Goal: Navigation & Orientation: Find specific page/section

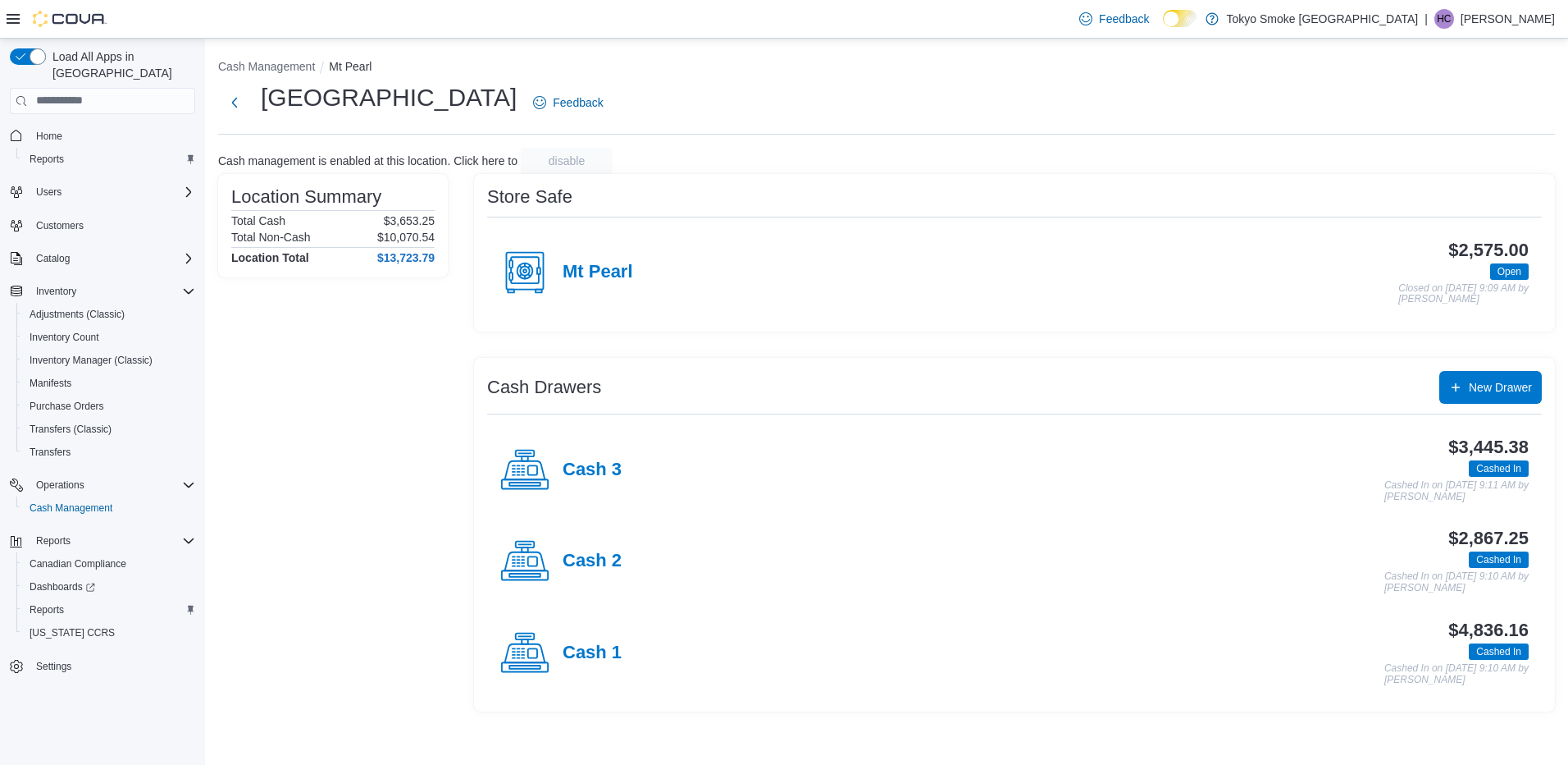
click at [1054, 228] on div "Mt Pearl $2,575.00 Open Closed on [DATE] 9:09 AM by [PERSON_NAME]" at bounding box center [1015, 272] width 1055 height 91
click at [608, 557] on h4 "Cash 2" at bounding box center [592, 561] width 59 height 22
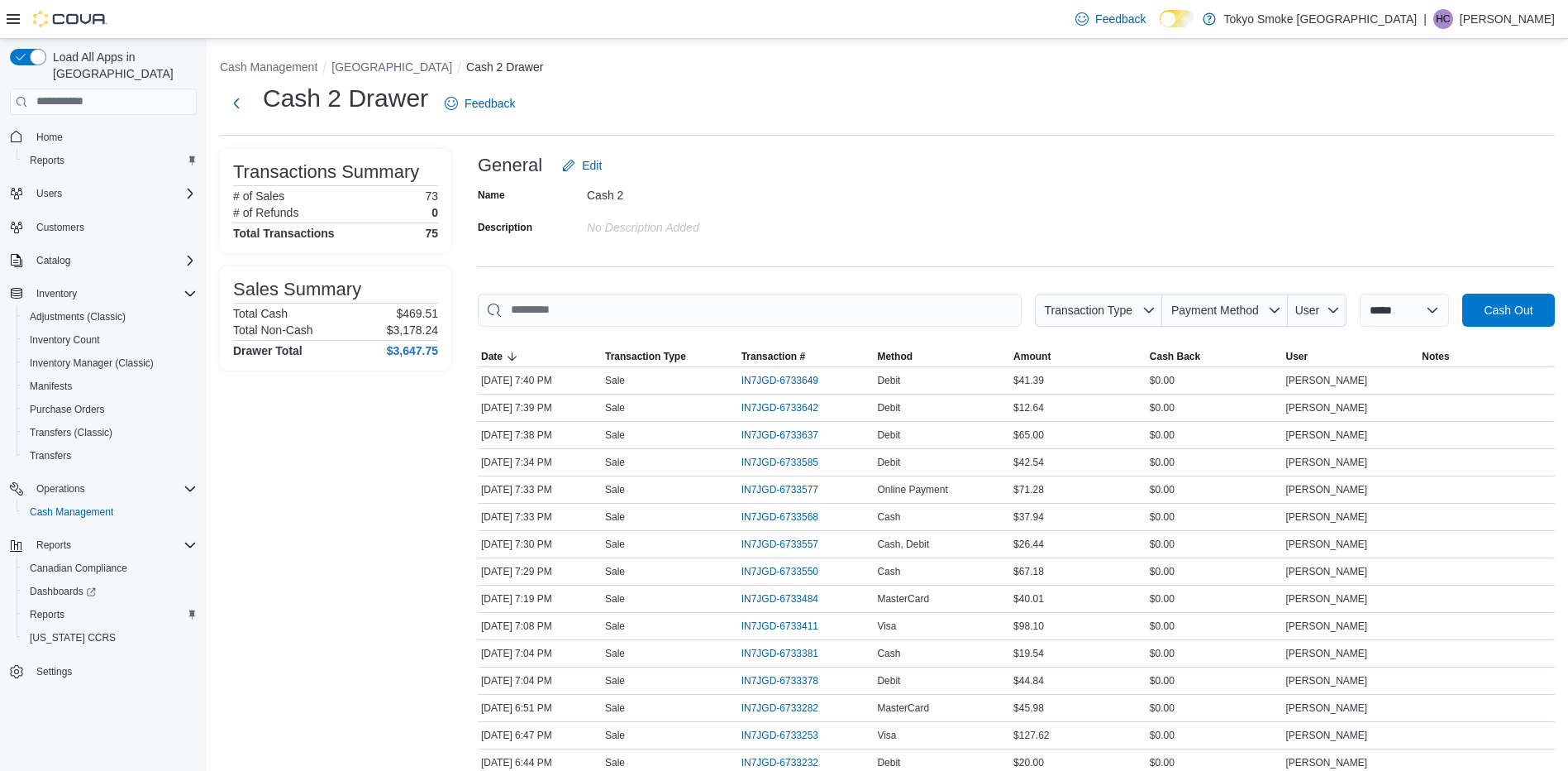
click at [450, 77] on ol "Cash Management Mount Pearl Commonwealth Cash 2 Drawer" at bounding box center [887, 68] width 1334 height 20
click at [450, 72] on button "[GEOGRAPHIC_DATA]" at bounding box center [392, 66] width 121 height 13
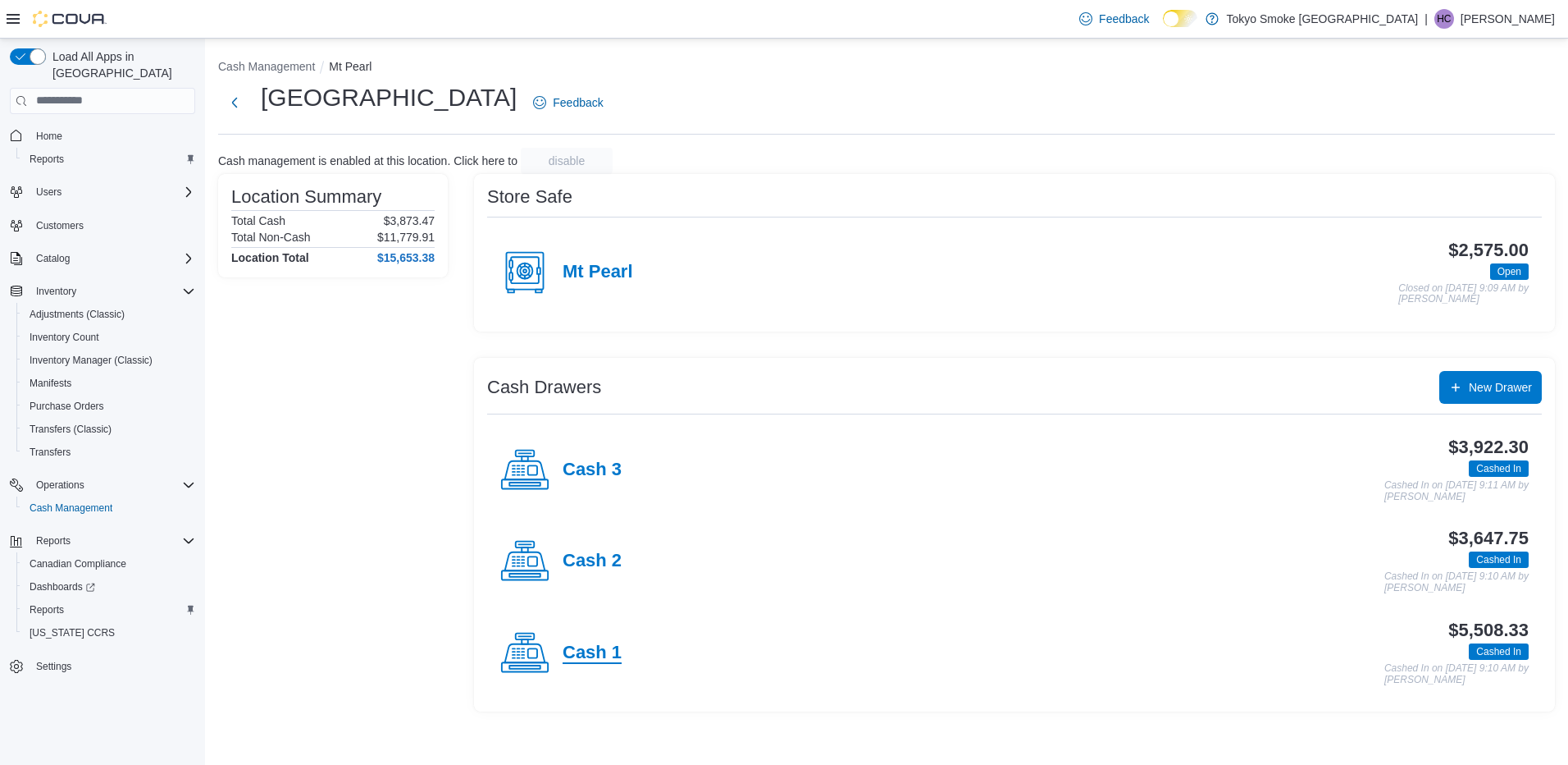
click at [599, 658] on h4 "Cash 1" at bounding box center [592, 653] width 59 height 22
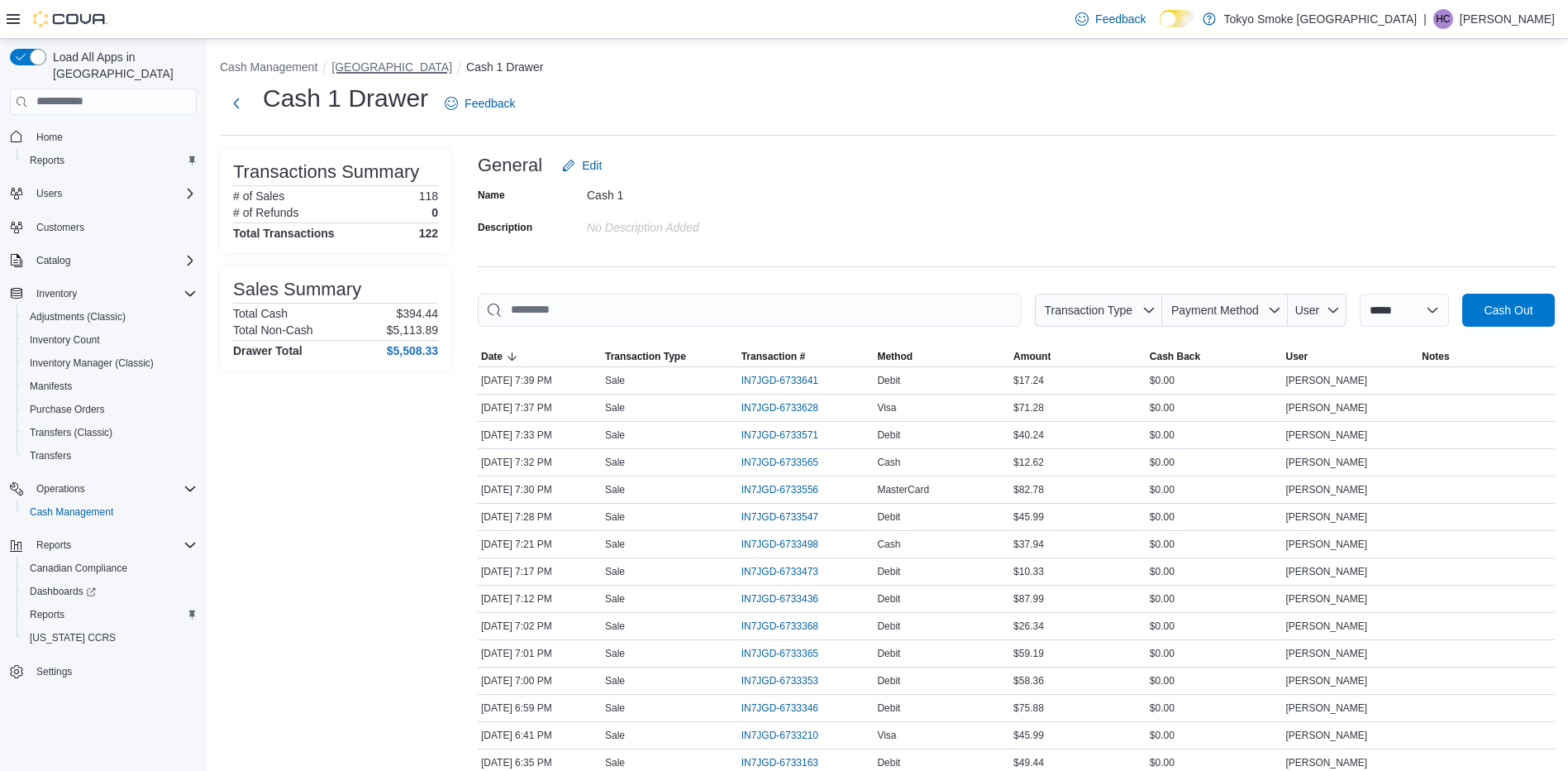
click at [427, 69] on button "[GEOGRAPHIC_DATA]" at bounding box center [392, 66] width 121 height 13
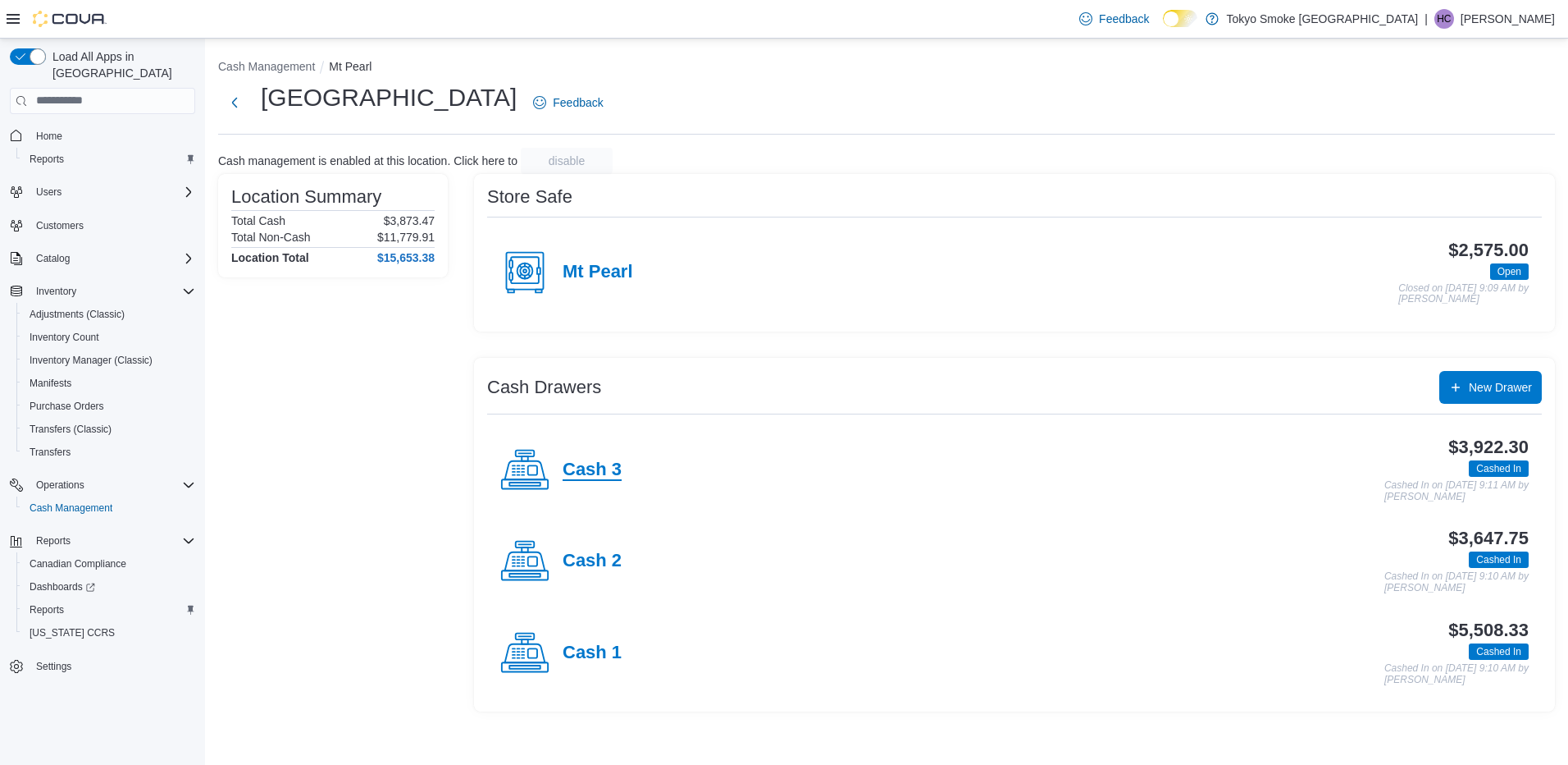
click at [586, 463] on h4 "Cash 3" at bounding box center [592, 470] width 59 height 22
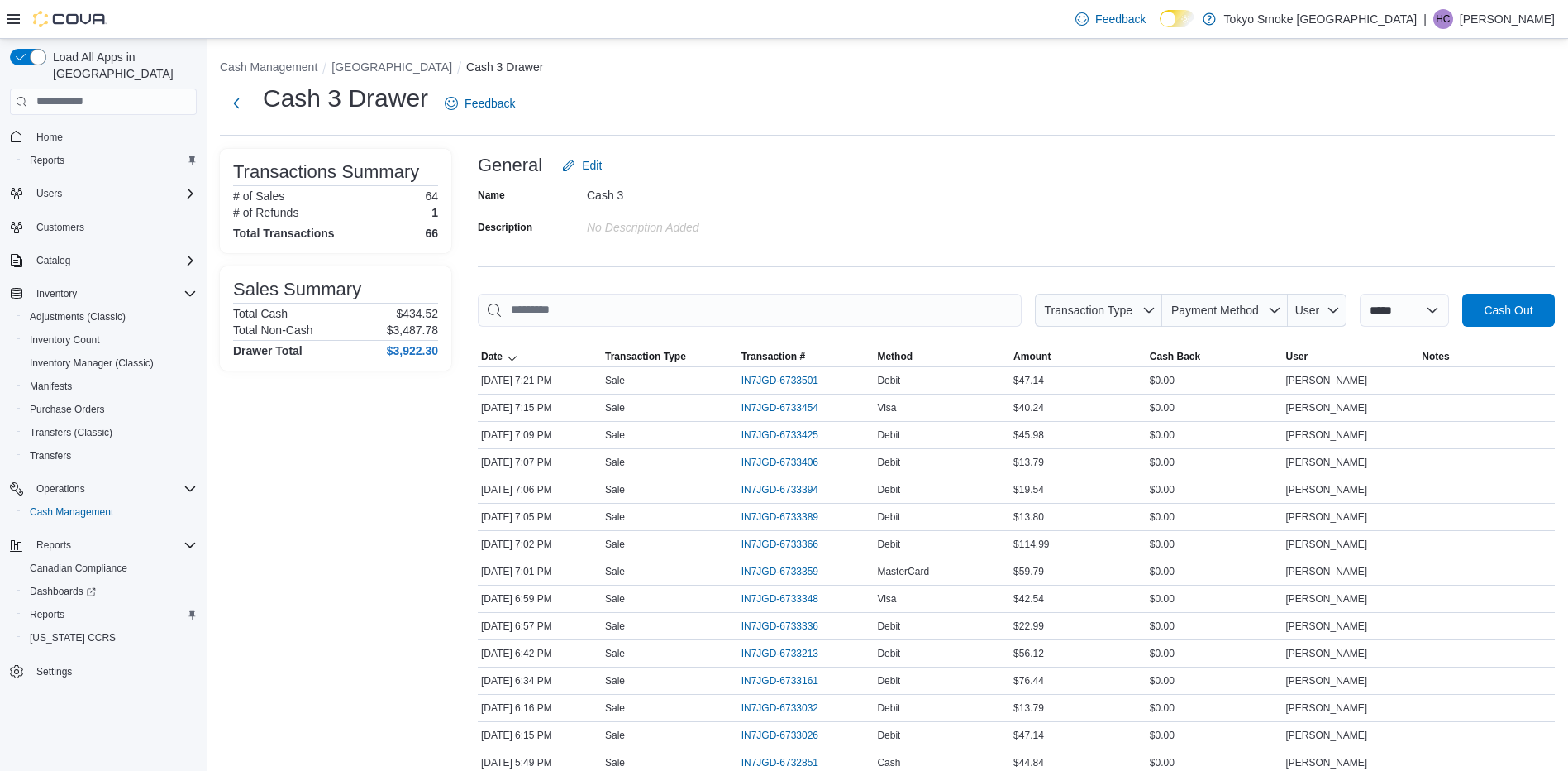
click at [430, 72] on button "[GEOGRAPHIC_DATA]" at bounding box center [392, 66] width 121 height 13
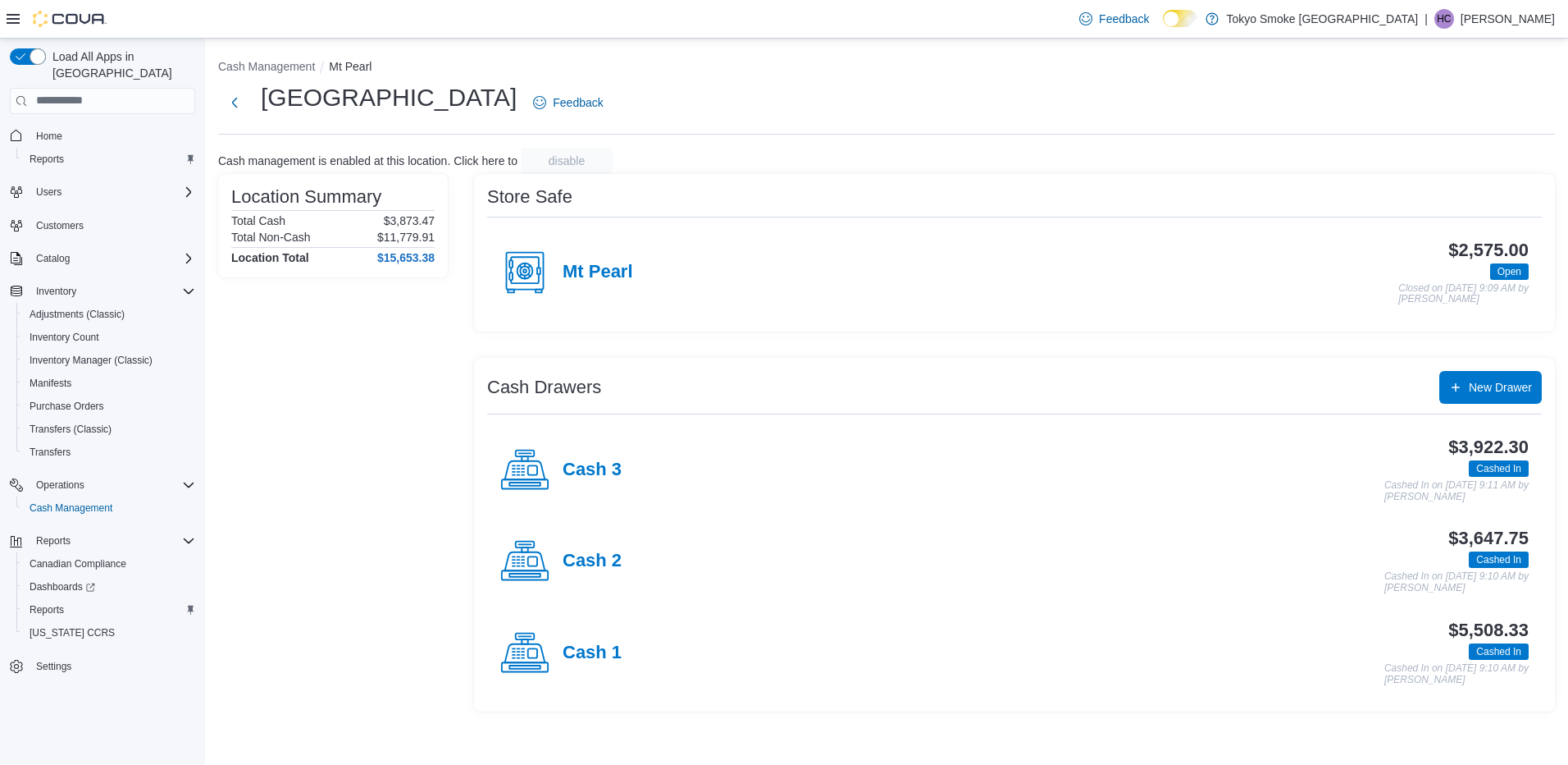
click at [386, 382] on div "Location Summary Total Cash $3,873.47 Total Non-Cash $11,779.91 Location Total …" at bounding box center [333, 442] width 230 height 538
click at [374, 458] on div "Location Summary Total Cash $3,873.47 Total Non-Cash $11,779.91 Location Total …" at bounding box center [333, 442] width 230 height 538
